Goal: Obtain resource: Obtain resource

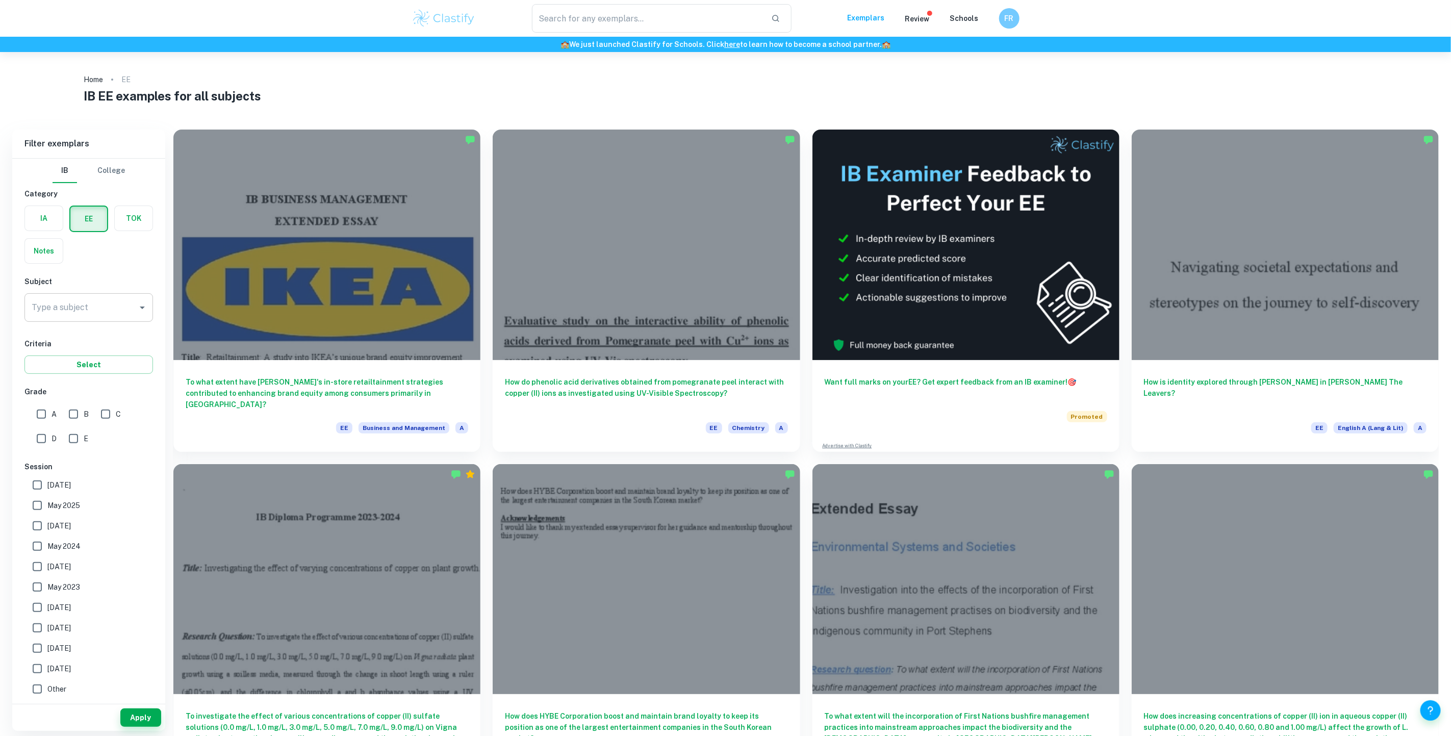
click at [140, 309] on icon "Open" at bounding box center [142, 308] width 12 height 12
click at [77, 363] on li "Psychology" at bounding box center [88, 360] width 129 height 18
type input "Psychology"
click at [43, 413] on input "A" at bounding box center [41, 414] width 20 height 20
checkbox input "true"
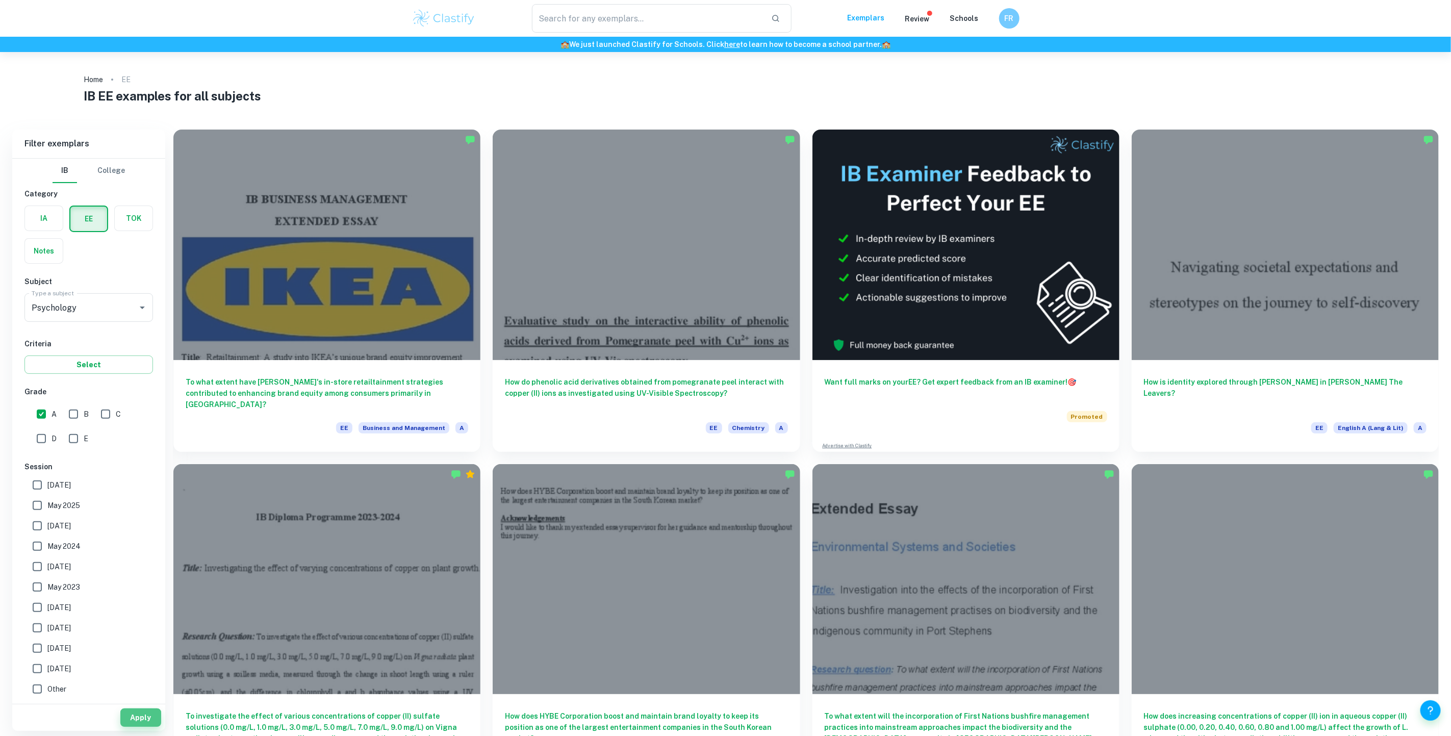
drag, startPoint x: 141, startPoint y: 715, endPoint x: 148, endPoint y: 690, distance: 25.7
click at [143, 712] on button "Apply" at bounding box center [140, 718] width 41 height 18
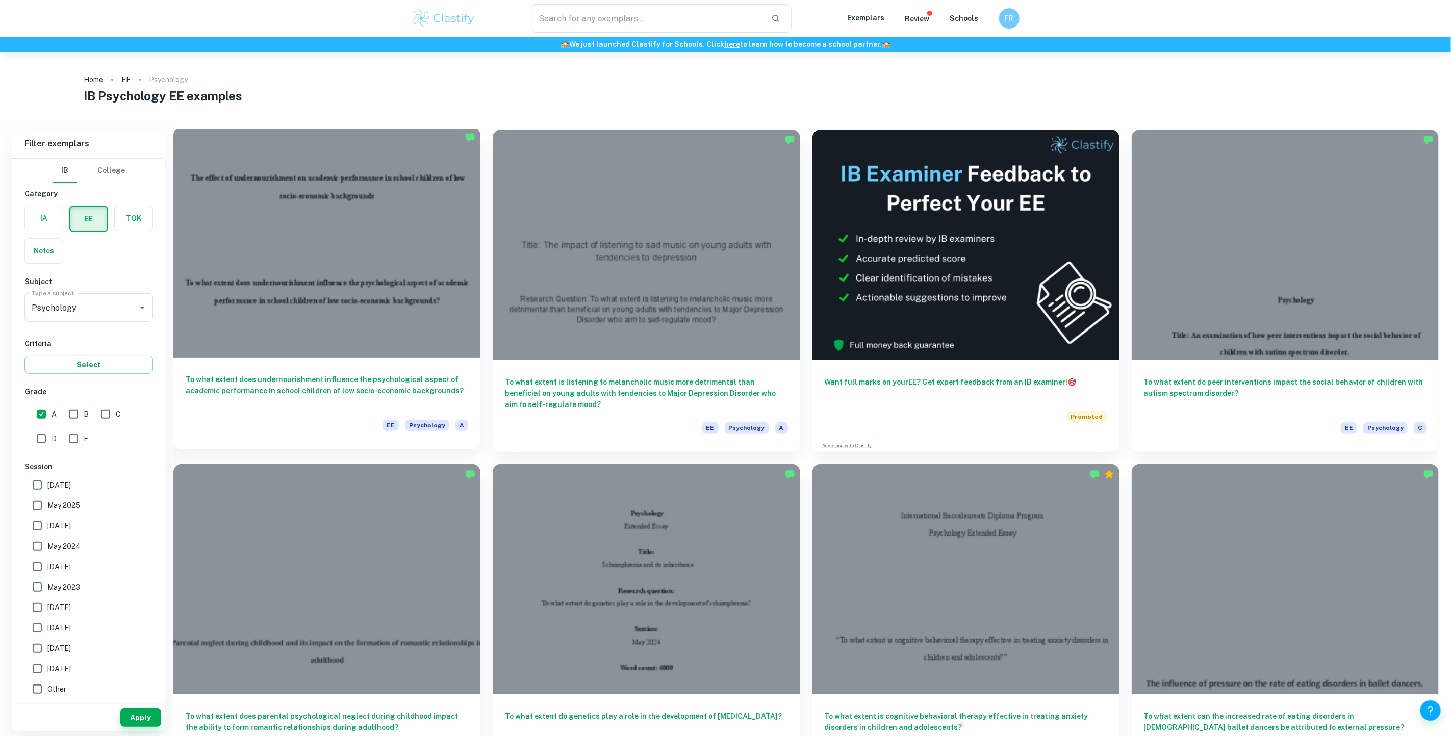
click at [367, 245] on div at bounding box center [326, 242] width 307 height 231
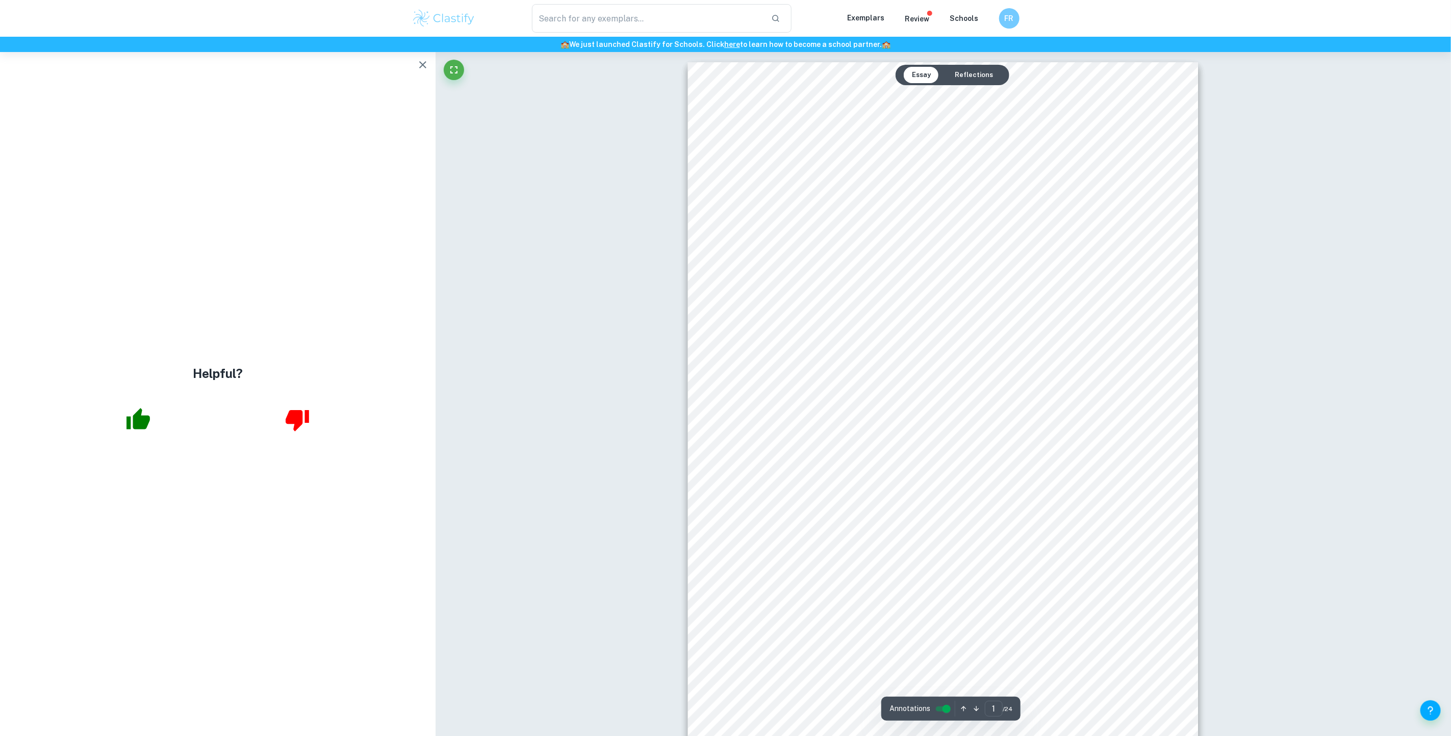
click at [424, 63] on icon "button" at bounding box center [422, 64] width 7 height 7
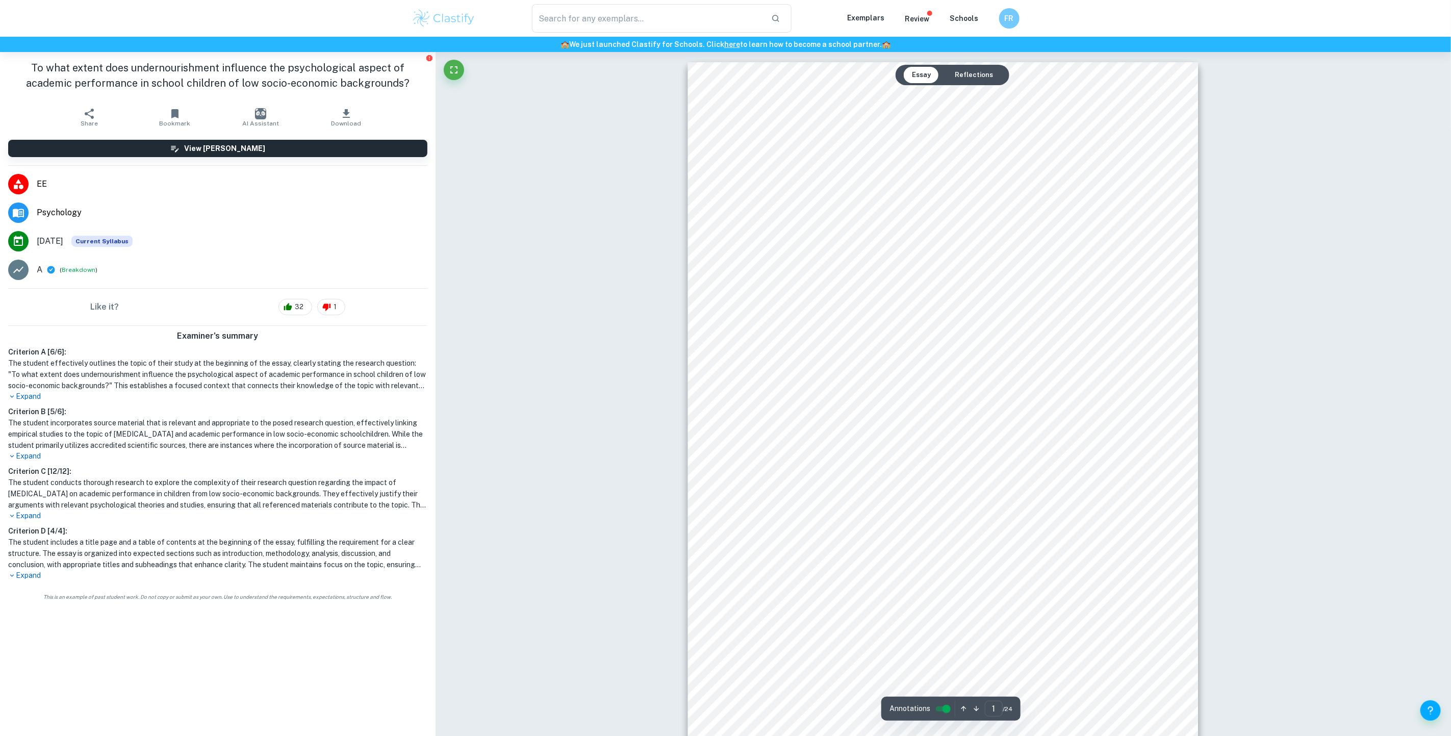
click at [265, 116] on img "button" at bounding box center [260, 113] width 11 height 11
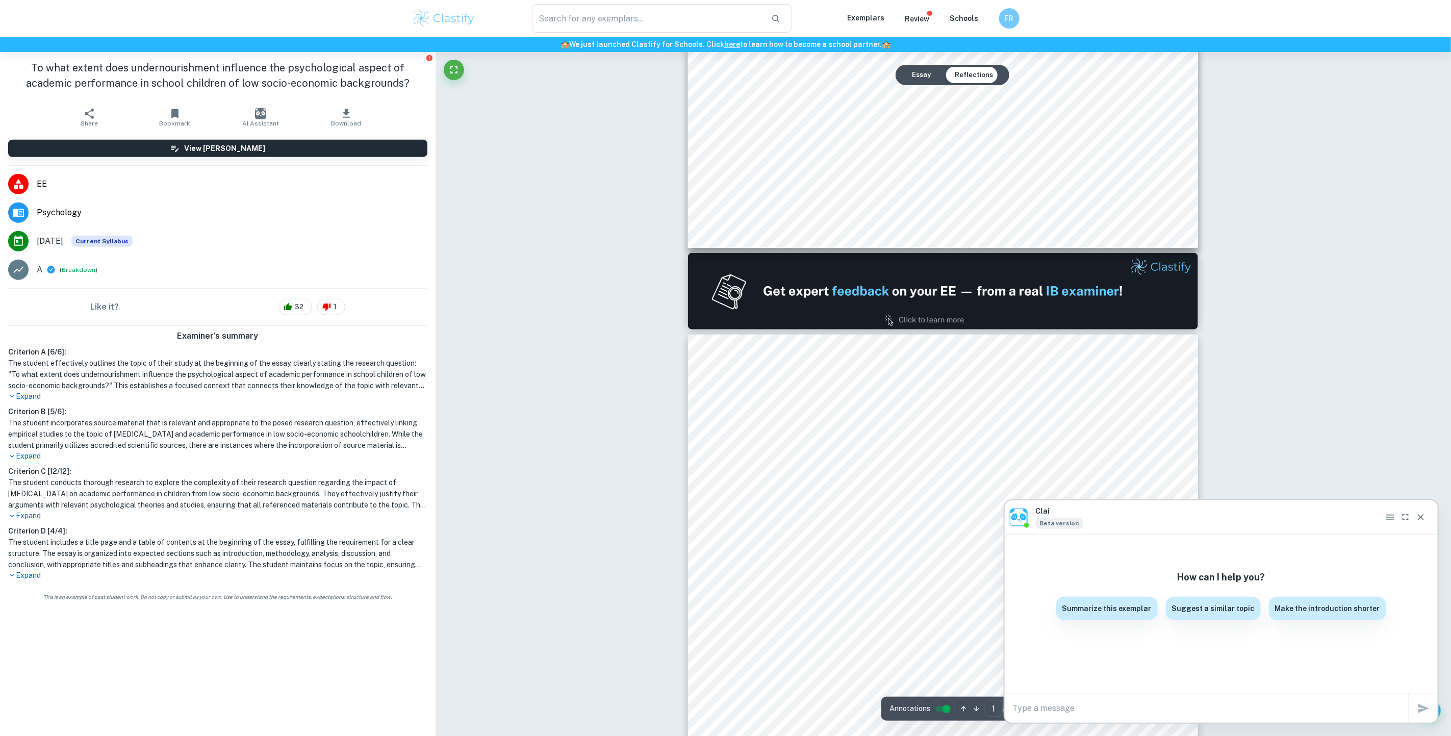
type input "2"
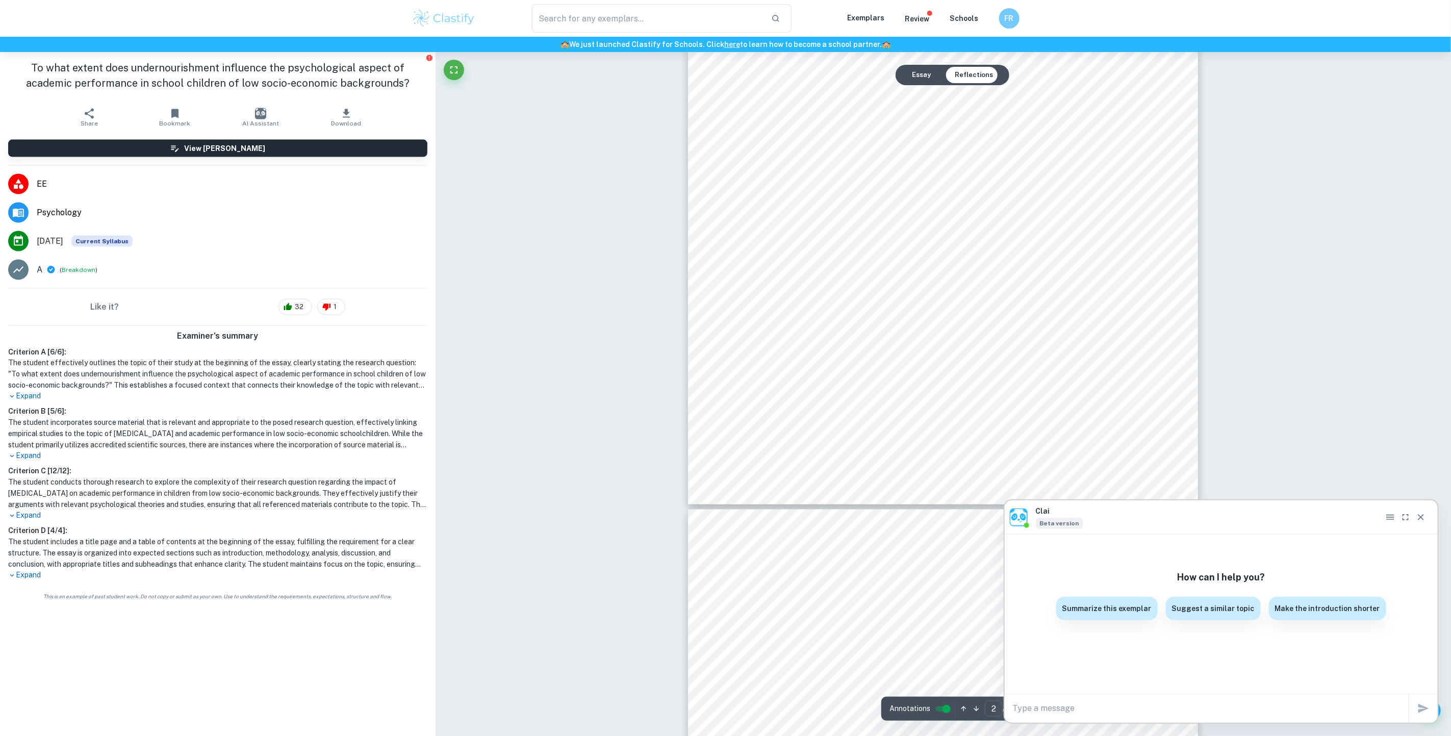
scroll to position [1148, 0]
click at [1048, 709] on textarea at bounding box center [1211, 709] width 396 height 12
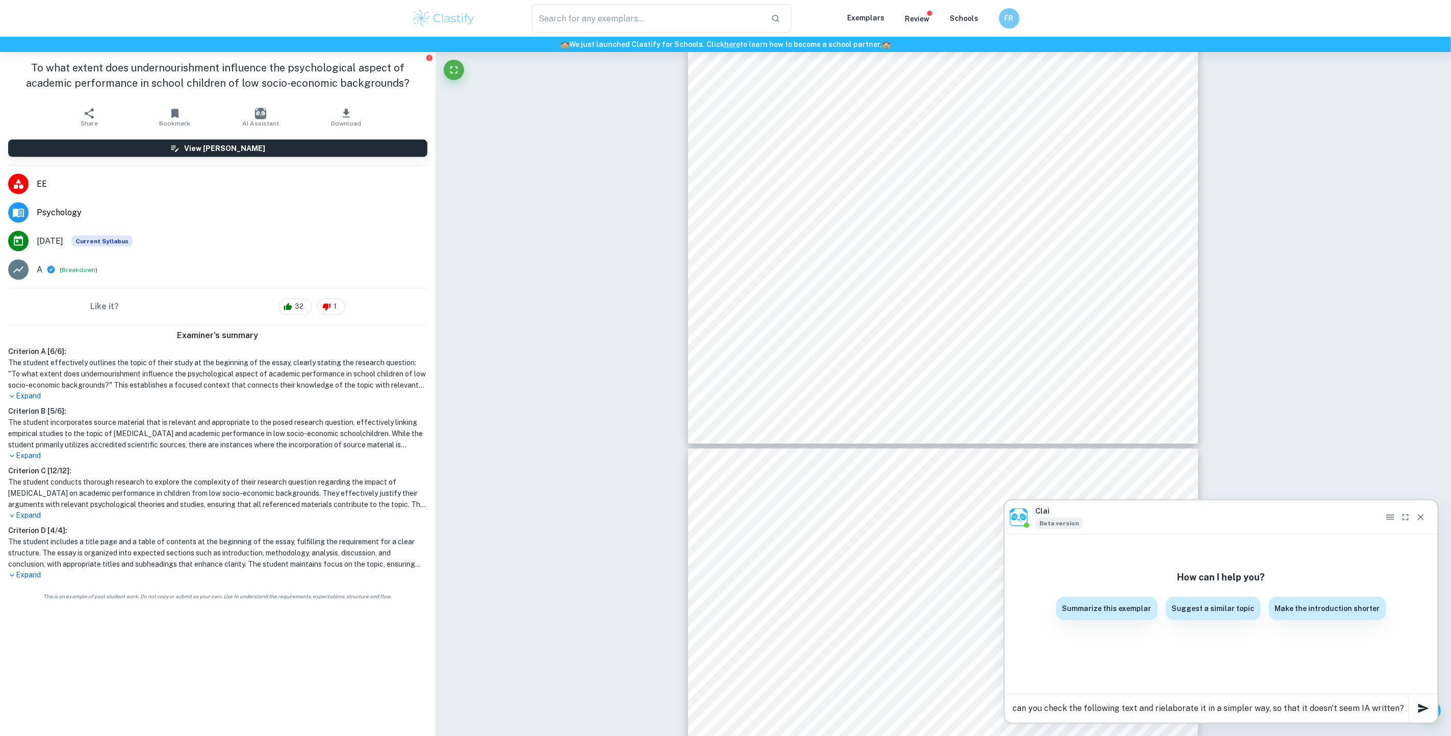
click at [1405, 706] on textarea "can you check the following text and rielaborate it in a simpler way, so that i…" at bounding box center [1211, 709] width 396 height 12
paste textarea "Lo ipsumdol sitametco adipisci el seddoeius temporinc ut Labo Etdolorema Aliqua…"
type textarea "lor ips dolor sit ametconse adip eli seddoeiusmo te in u laboree dol, ma aliq e…"
click at [1425, 700] on icon "button" at bounding box center [1424, 697] width 12 height 12
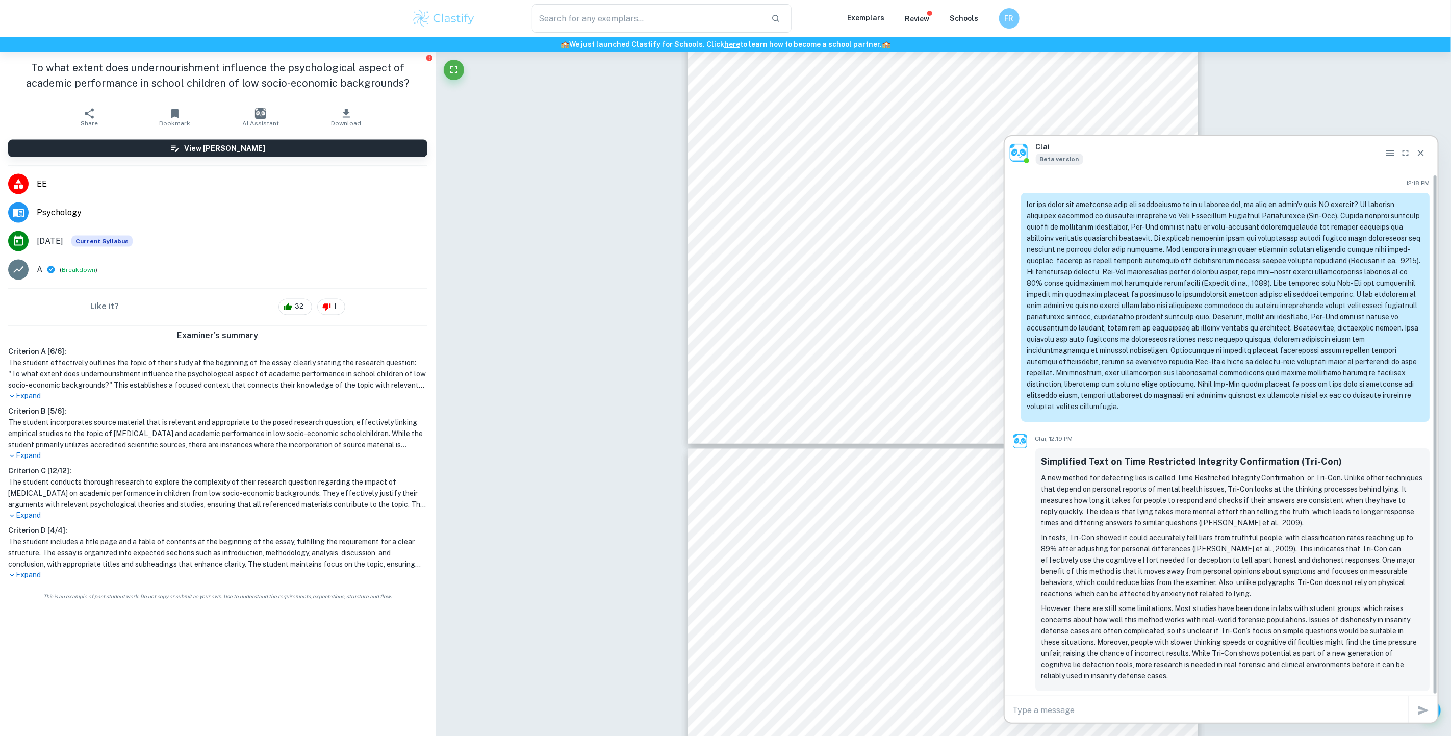
scroll to position [5, 0]
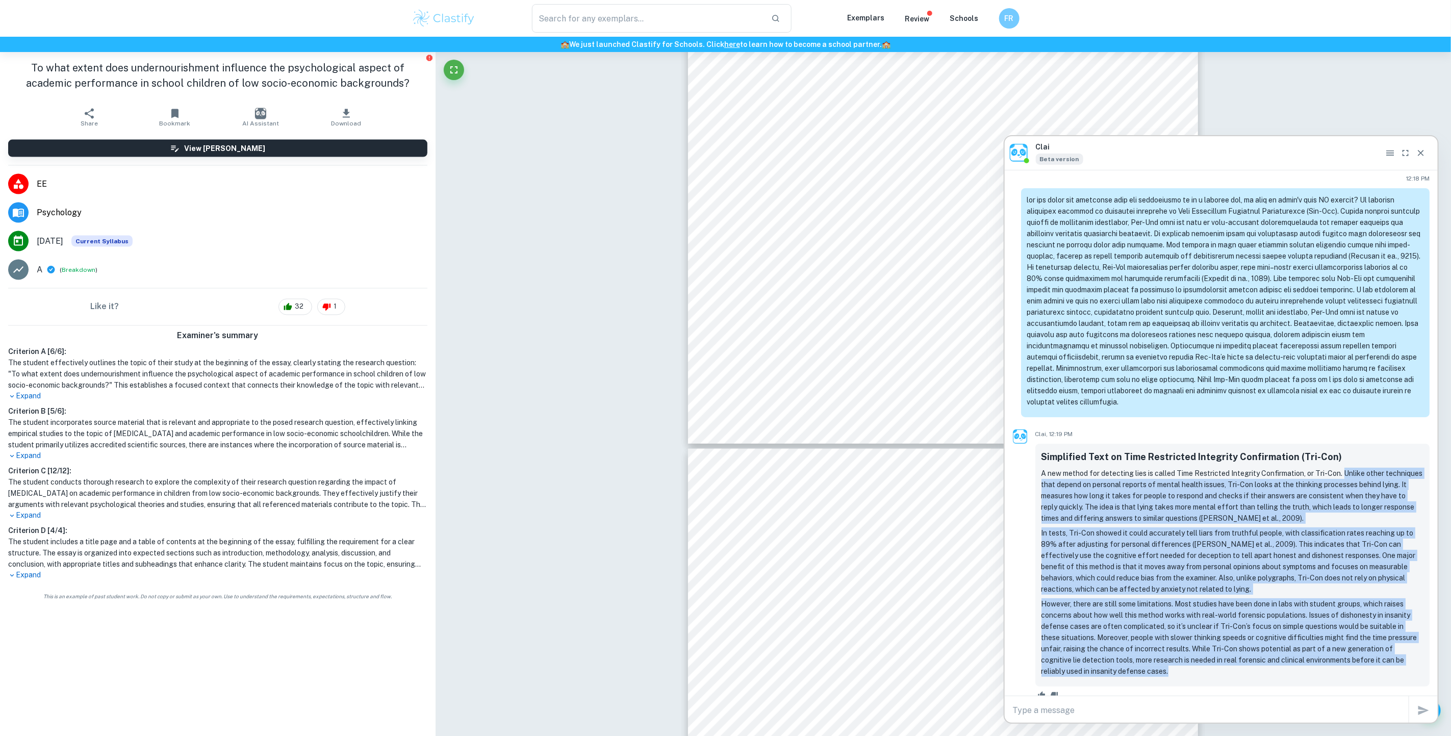
drag, startPoint x: 1345, startPoint y: 461, endPoint x: 1364, endPoint y: 660, distance: 200.4
click at [1364, 660] on div "Simplified Text on Time Restricted Integrity Confirmation (Tri-Con) A new metho…" at bounding box center [1233, 563] width 383 height 227
click at [1364, 660] on p "However, there are still some limitations. Most studies have been done in labs …" at bounding box center [1233, 637] width 383 height 79
drag, startPoint x: 1344, startPoint y: 462, endPoint x: 1347, endPoint y: 656, distance: 193.4
click at [1347, 656] on div "Simplified Text on Time Restricted Integrity Confirmation (Tri-Con) A new metho…" at bounding box center [1233, 563] width 383 height 227
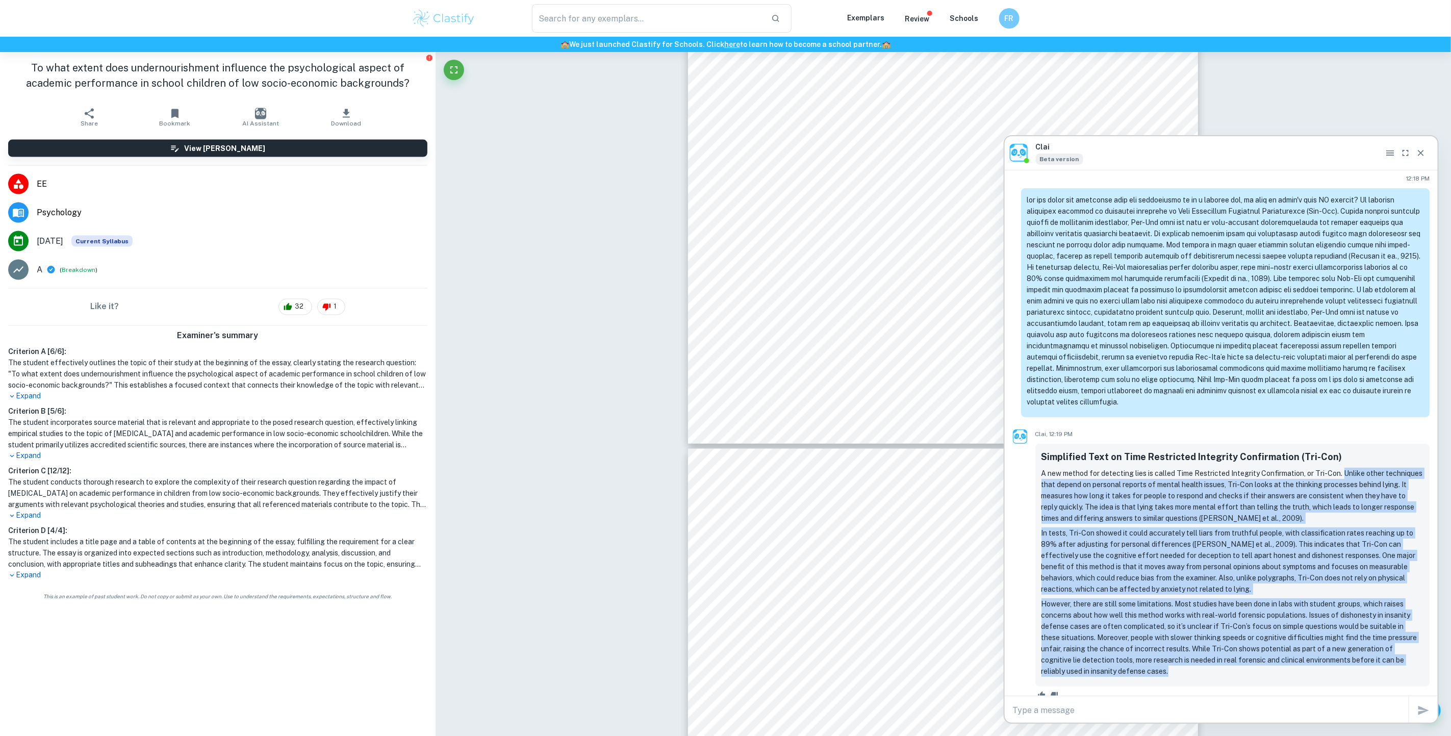
click at [1347, 656] on p "However, there are still some limitations. Most studies have been done in labs …" at bounding box center [1233, 637] width 383 height 79
drag, startPoint x: 1315, startPoint y: 657, endPoint x: 1345, endPoint y: 460, distance: 199.7
click at [1345, 460] on div "Simplified Text on Time Restricted Integrity Confirmation (Tri-Con) A new metho…" at bounding box center [1233, 563] width 383 height 227
copy div "Unlike other techniques that depend on personal reports of mental health issues…"
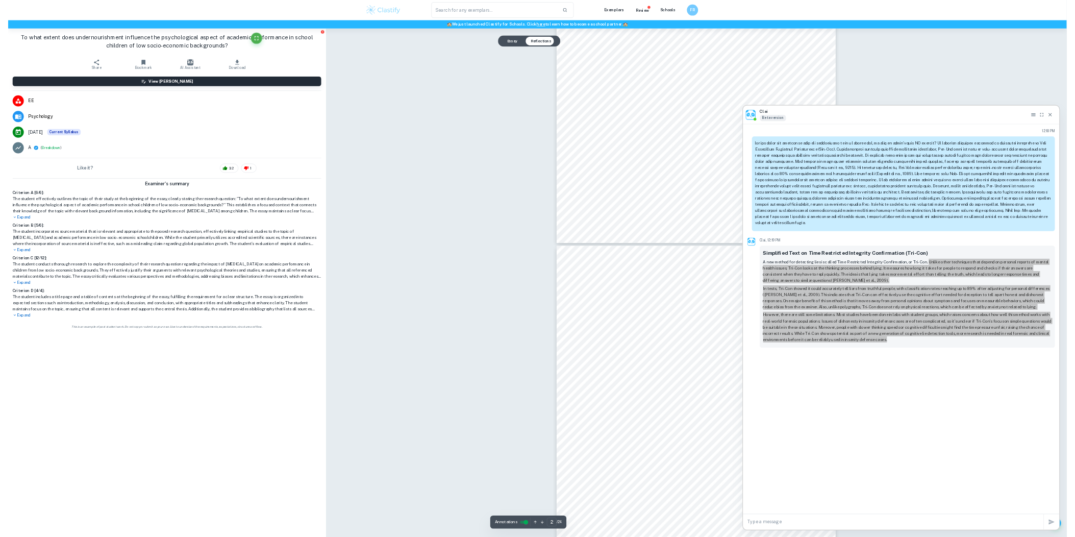
scroll to position [1148, 0]
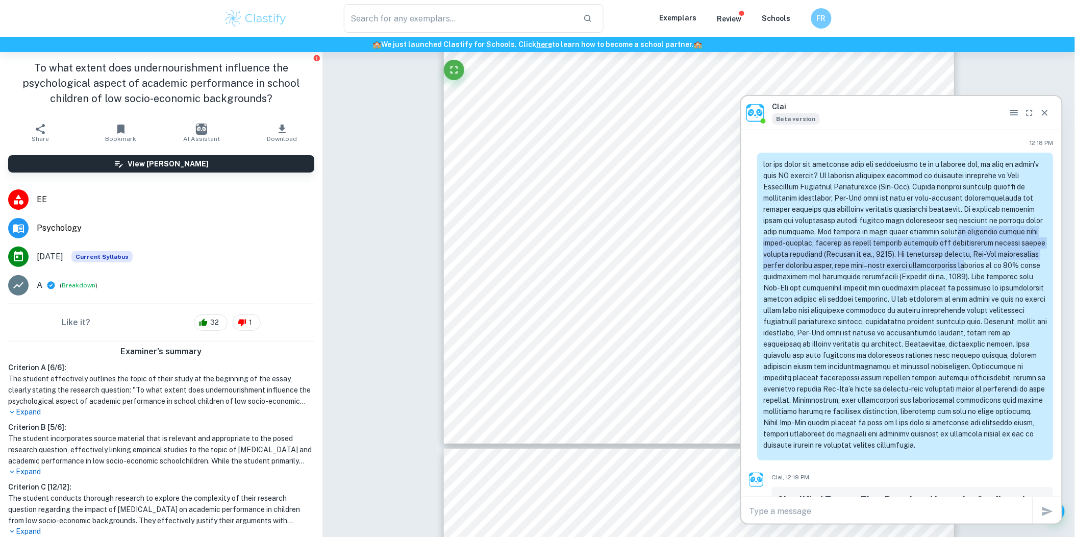
drag, startPoint x: 936, startPoint y: 258, endPoint x: 943, endPoint y: 227, distance: 31.4
click at [943, 227] on p at bounding box center [906, 305] width 284 height 292
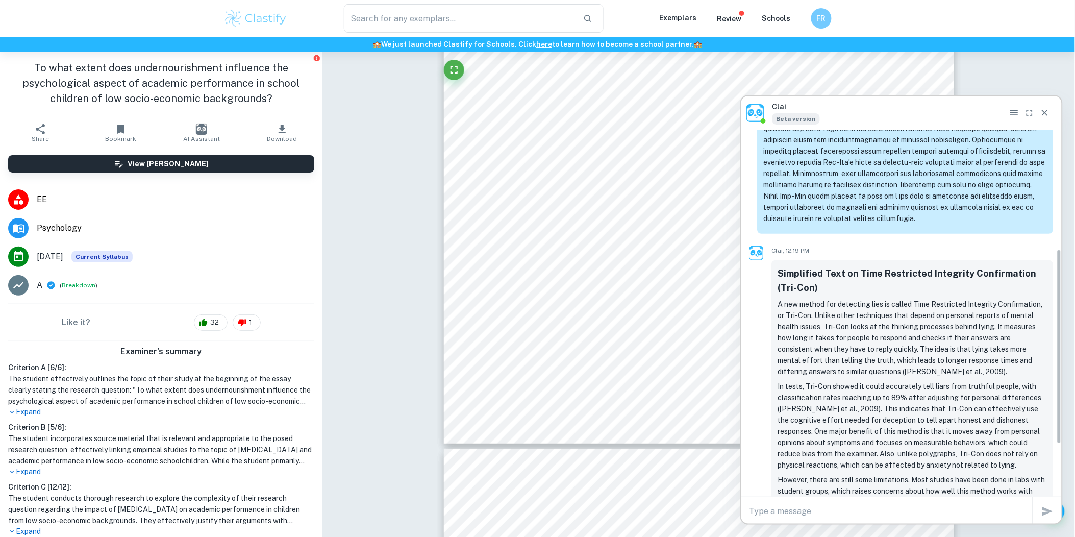
scroll to position [339, 0]
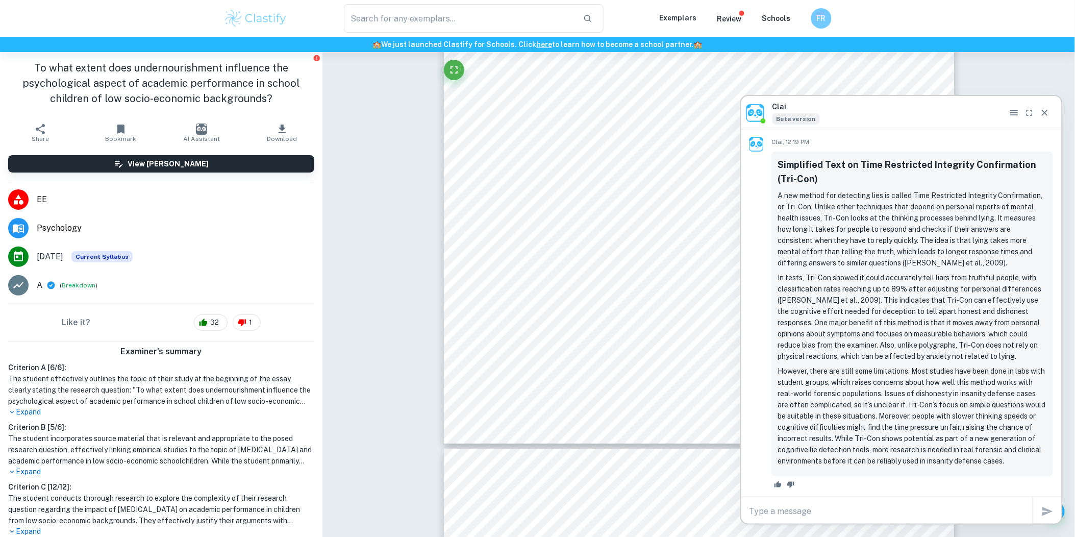
click at [831, 297] on p "In tests, Tri-Con showed it could accurately tell liars from truthful people, w…" at bounding box center [912, 317] width 269 height 90
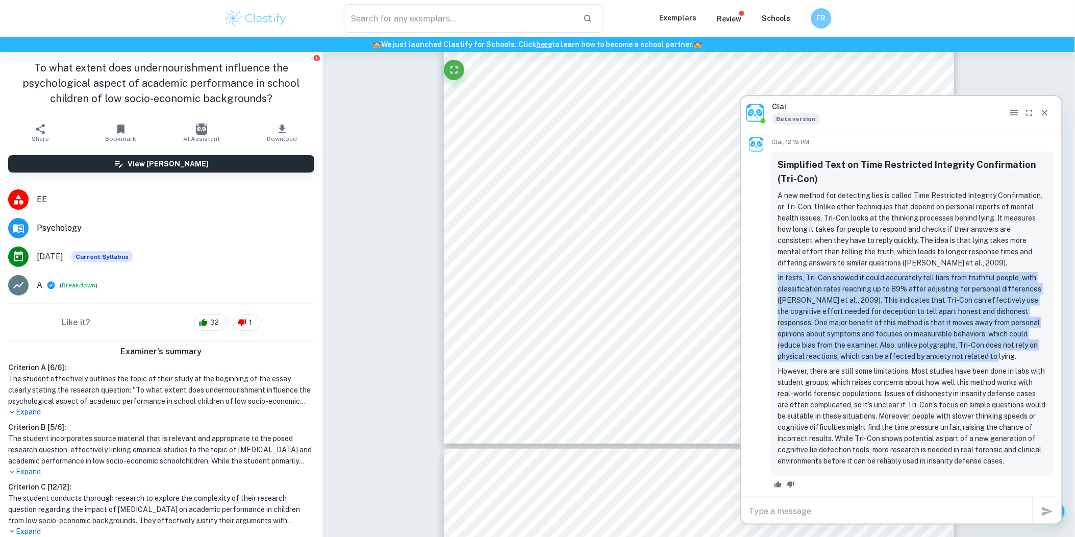
drag, startPoint x: 778, startPoint y: 263, endPoint x: 956, endPoint y: 346, distance: 196.3
click at [956, 346] on p "In tests, Tri-Con showed it could accurately tell liars from truthful people, w…" at bounding box center [912, 317] width 269 height 90
copy p "In tests, Tri-Con showed it could accurately tell liars from truthful people, w…"
click at [930, 323] on p "In tests, Tri-Con showed it could accurately tell liars from truthful people, w…" at bounding box center [912, 317] width 269 height 90
drag, startPoint x: 805, startPoint y: 266, endPoint x: 958, endPoint y: 342, distance: 170.7
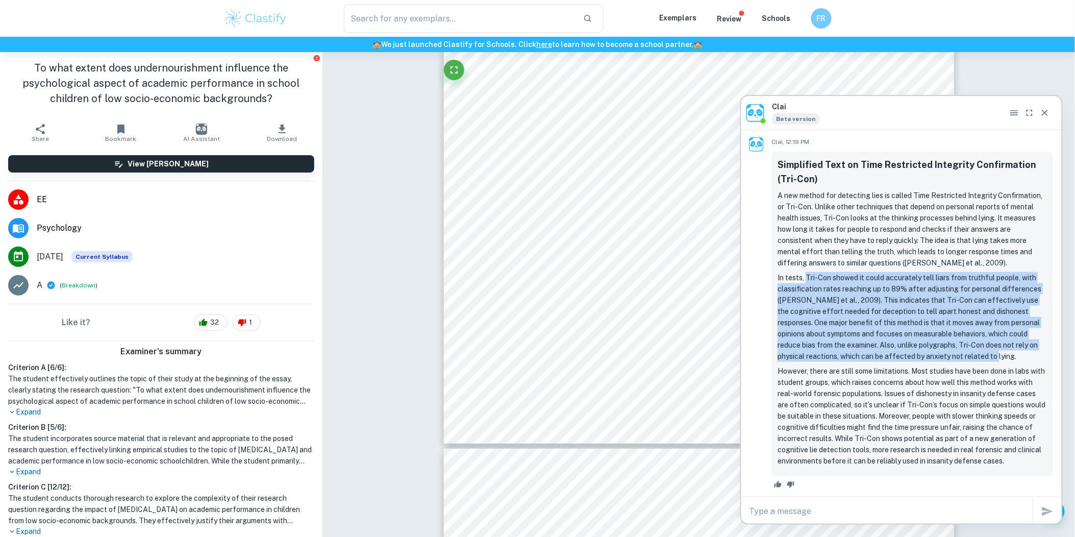
click at [958, 342] on p "In tests, Tri-Con showed it could accurately tell liars from truthful people, w…" at bounding box center [912, 317] width 269 height 90
drag, startPoint x: 958, startPoint y: 342, endPoint x: 900, endPoint y: 315, distance: 63.0
copy p "Tri-Con showed it could accurately tell liars from truthful people, with classi…"
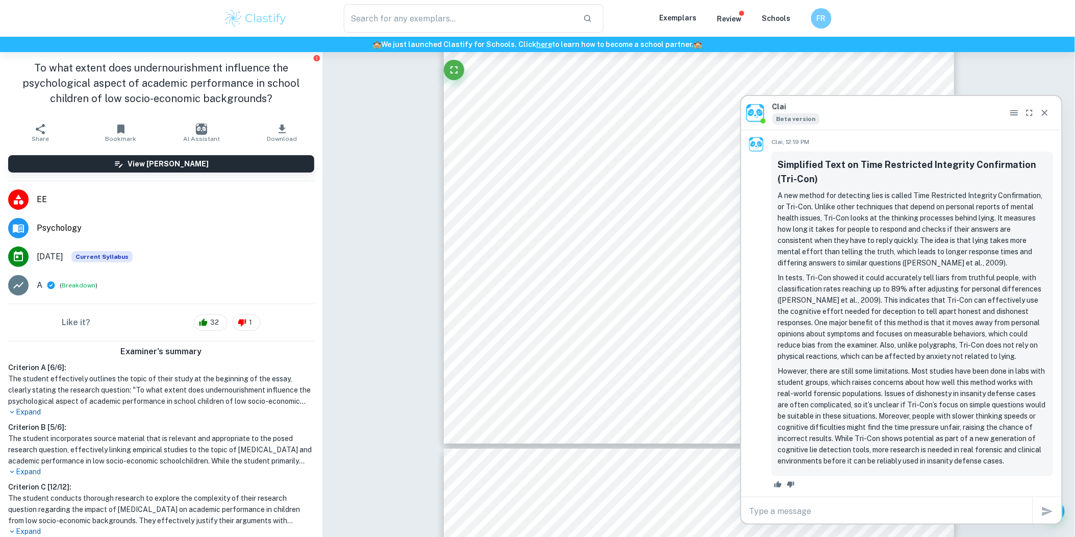
click at [983, 394] on p "However, there are still some limitations. Most studies have been done in labs …" at bounding box center [912, 415] width 269 height 101
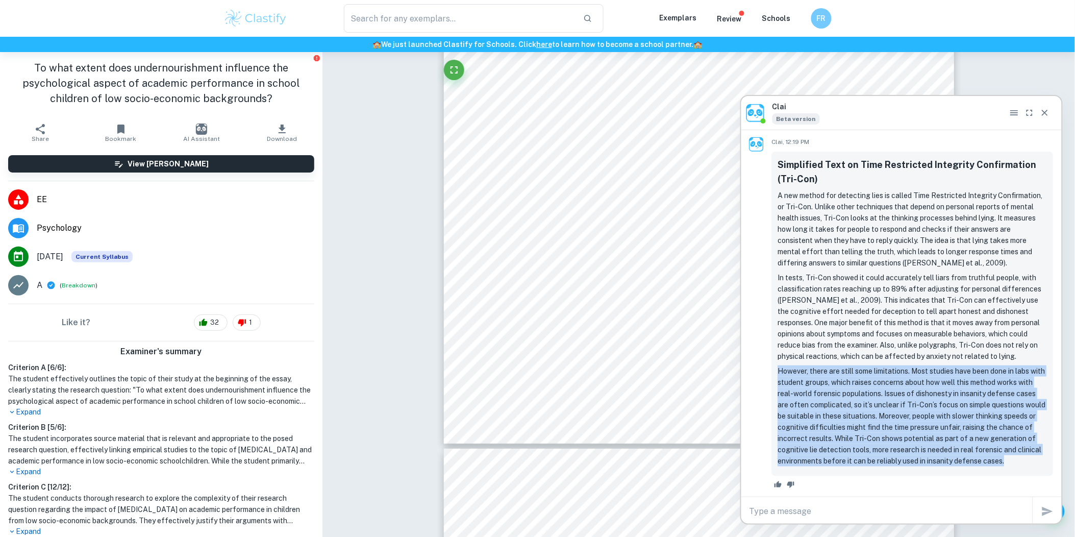
drag, startPoint x: 779, startPoint y: 360, endPoint x: 835, endPoint y: 461, distance: 116.0
click at [835, 461] on p "However, there are still some limitations. Most studies have been done in labs …" at bounding box center [912, 415] width 269 height 101
drag, startPoint x: 835, startPoint y: 461, endPoint x: 812, endPoint y: 409, distance: 56.9
copy p "However, there are still some limitations. Most studies have been done in labs …"
